Goal: Task Accomplishment & Management: Use online tool/utility

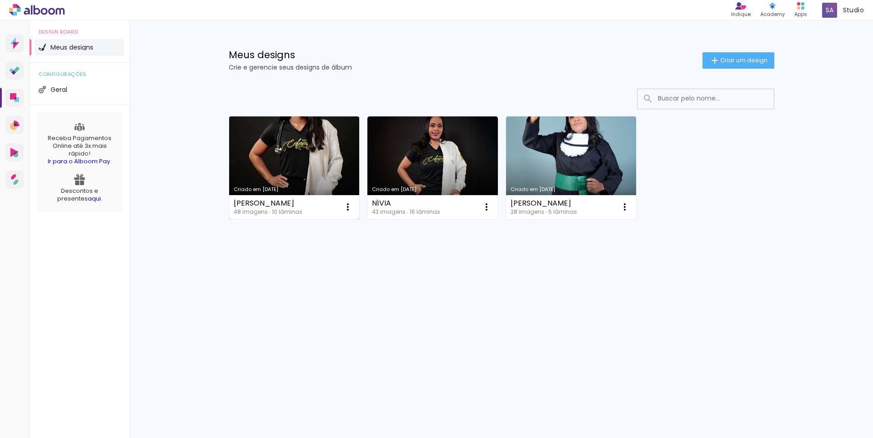
click at [319, 154] on link "Criado em [DATE]" at bounding box center [294, 167] width 130 height 103
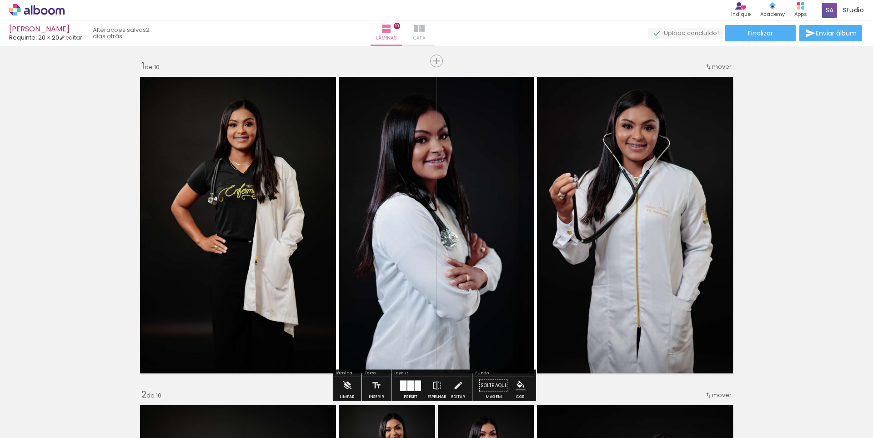
click at [425, 32] on iron-icon at bounding box center [419, 28] width 11 height 11
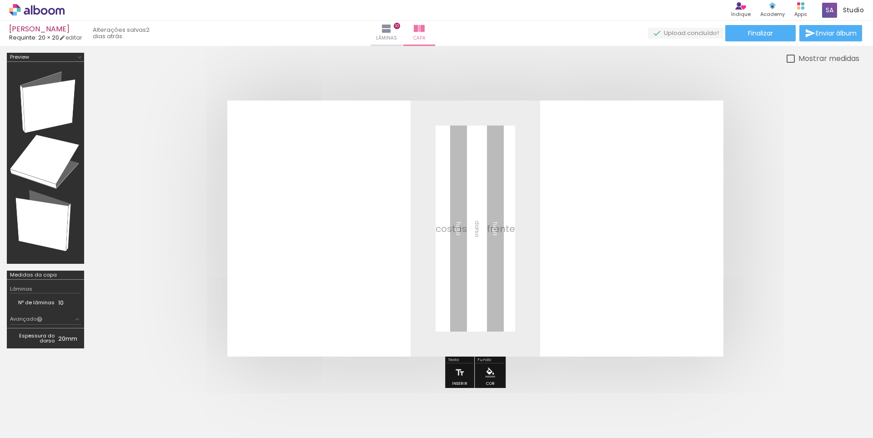
click at [812, 404] on div at bounding box center [804, 407] width 45 height 23
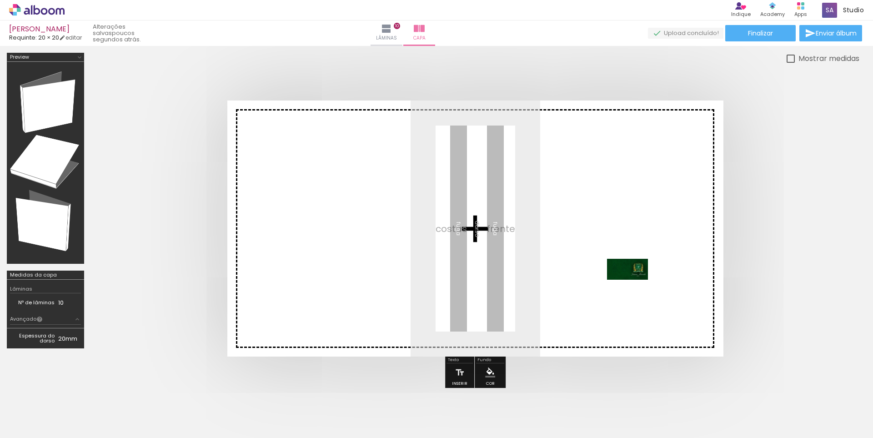
drag, startPoint x: 811, startPoint y: 408, endPoint x: 634, endPoint y: 286, distance: 214.7
click at [634, 286] on quentale-workspace at bounding box center [436, 219] width 873 height 438
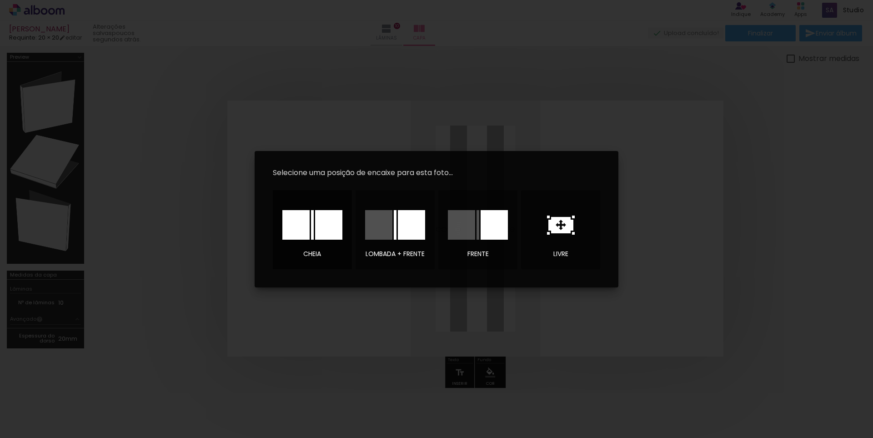
click at [0, 0] on div at bounding box center [0, 0] width 0 height 0
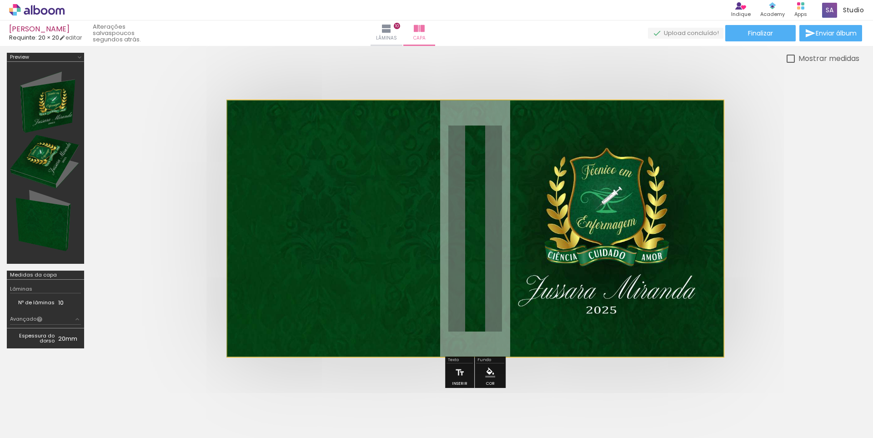
drag, startPoint x: 587, startPoint y: 245, endPoint x: 574, endPoint y: 245, distance: 13.2
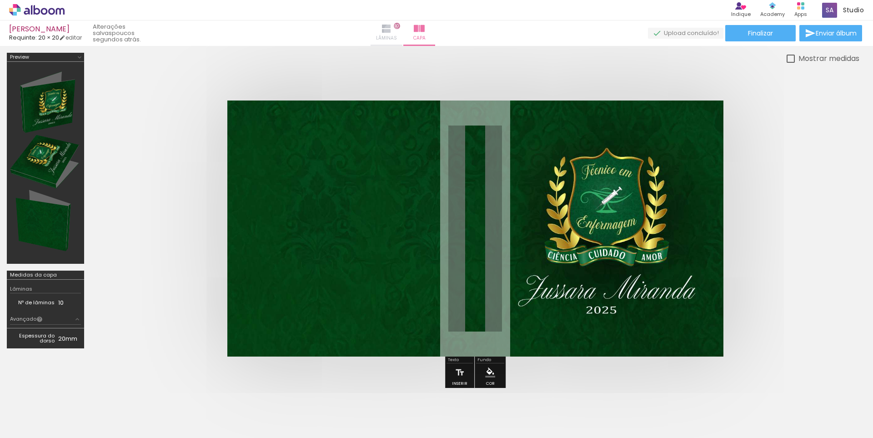
click at [392, 30] on iron-icon at bounding box center [386, 28] width 11 height 11
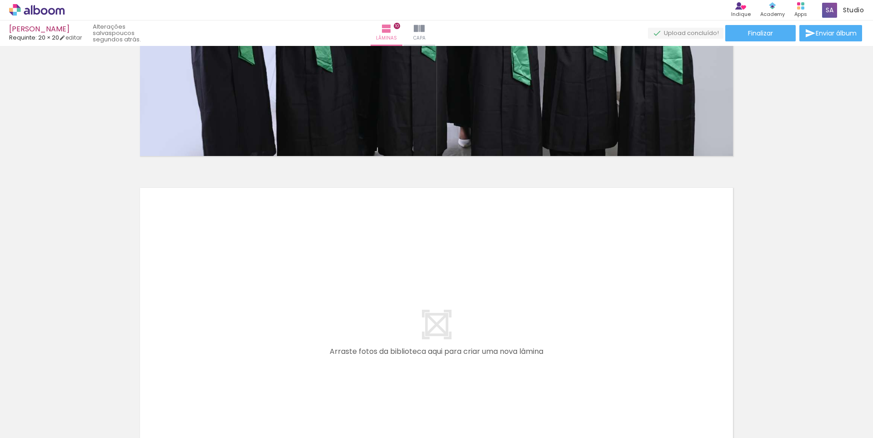
scroll to position [3273, 0]
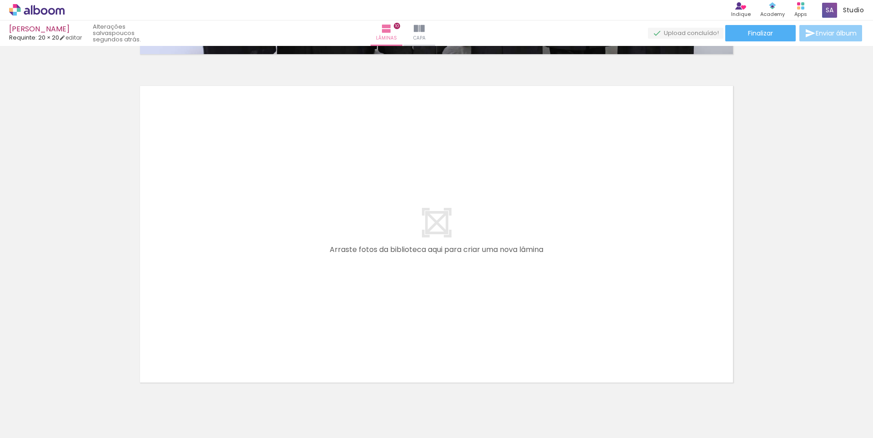
click at [830, 36] on span "Enviar álbum" at bounding box center [836, 33] width 41 height 6
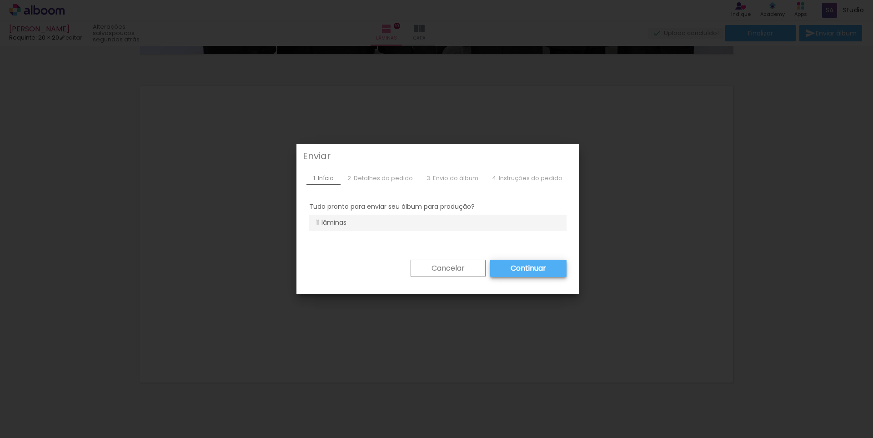
click at [735, 180] on iron-overlay-backdrop at bounding box center [436, 219] width 873 height 438
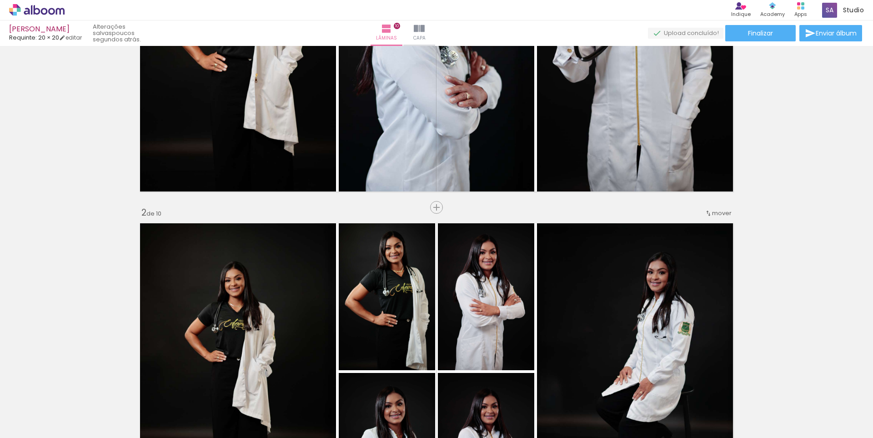
scroll to position [0, 0]
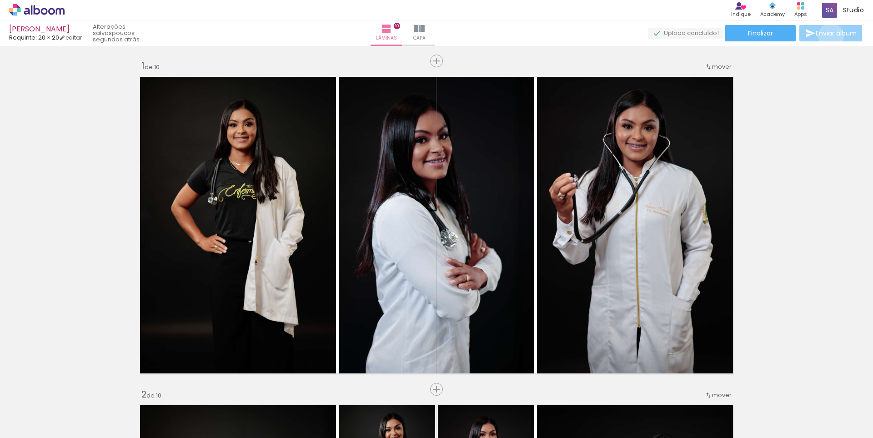
click at [828, 36] on span "Enviar álbum" at bounding box center [836, 33] width 41 height 6
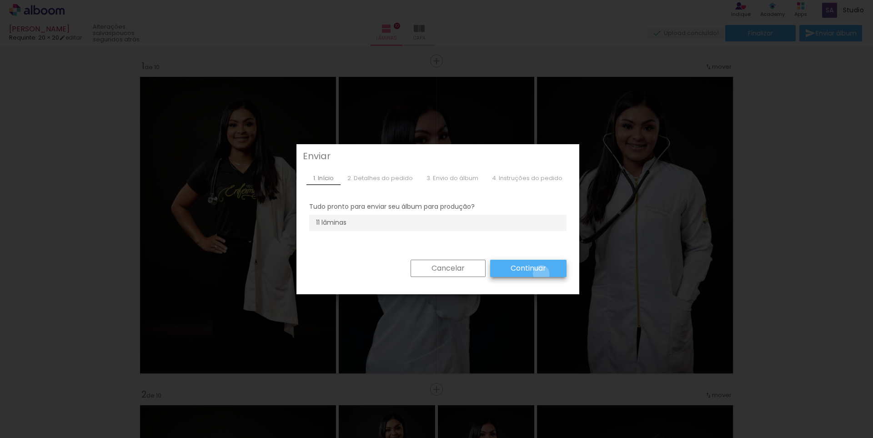
click at [537, 273] on paper-button "Continuar" at bounding box center [528, 268] width 76 height 17
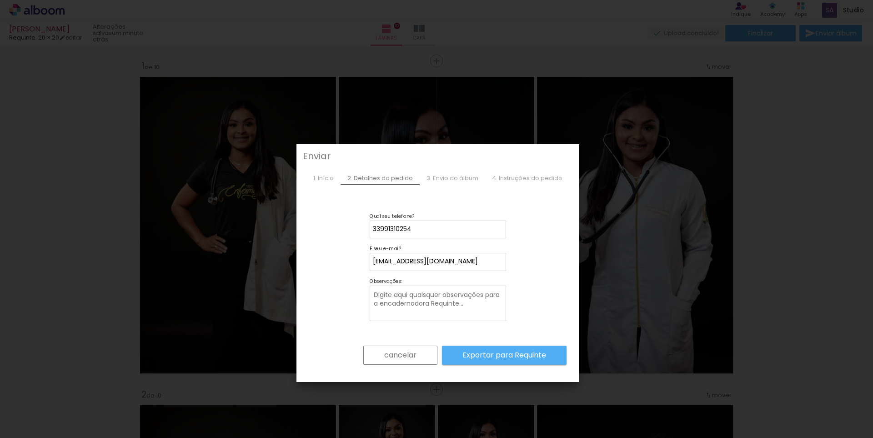
click at [0, 0] on slot "Exportar para Requinte" at bounding box center [0, 0] width 0 height 0
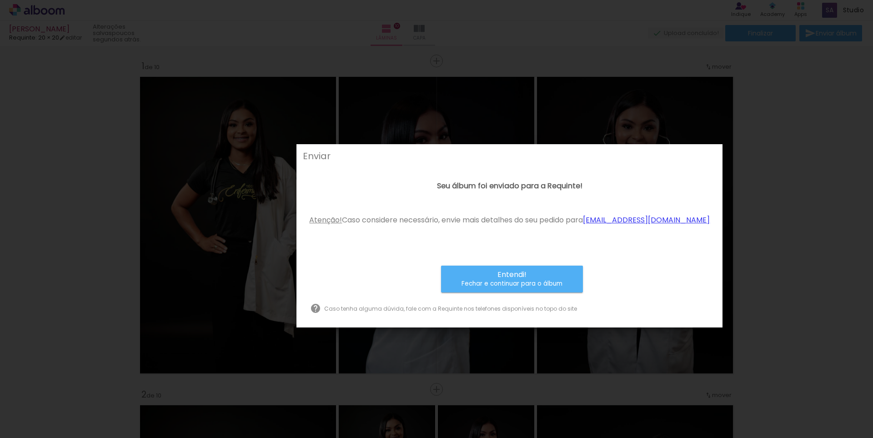
click at [545, 288] on small "Fechar e continuar para o álbum" at bounding box center [511, 283] width 101 height 9
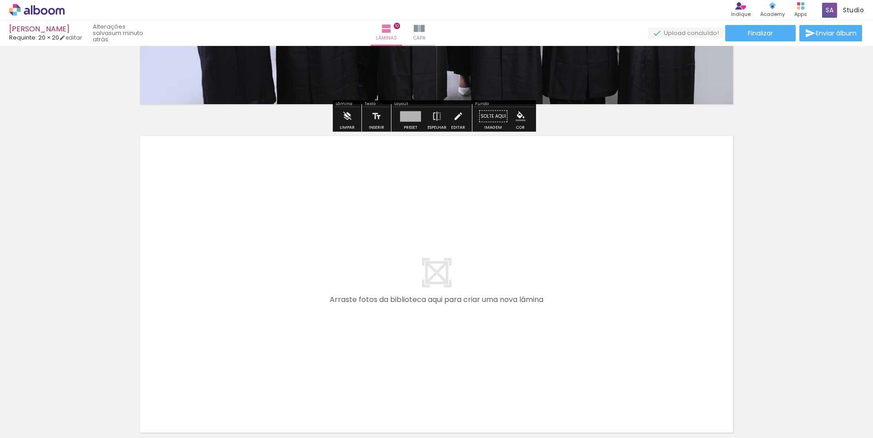
scroll to position [3228, 0]
